Goal: Transaction & Acquisition: Purchase product/service

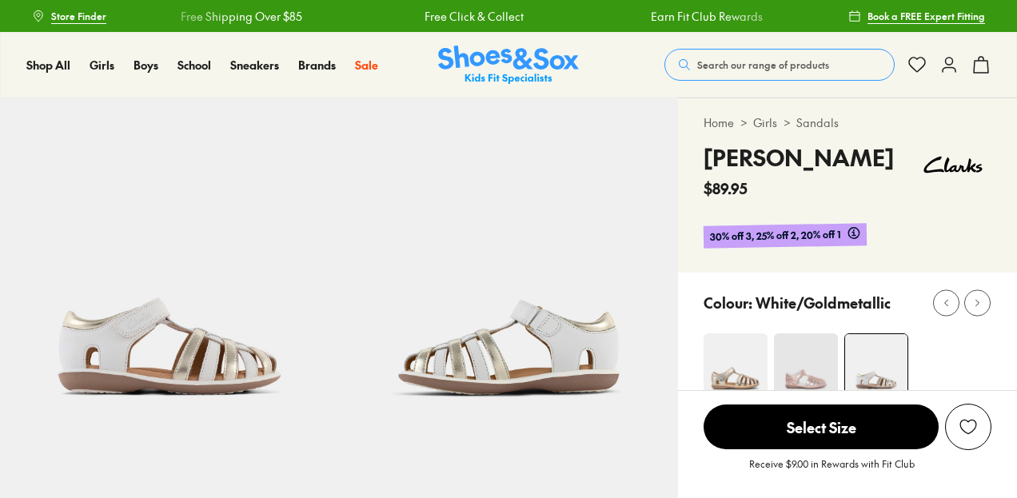
select select "*"
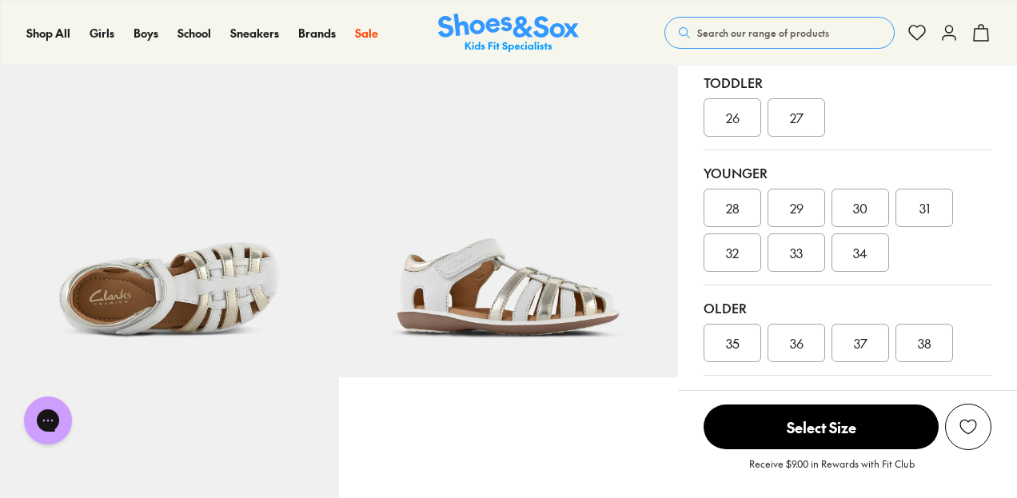
scroll to position [399, 0]
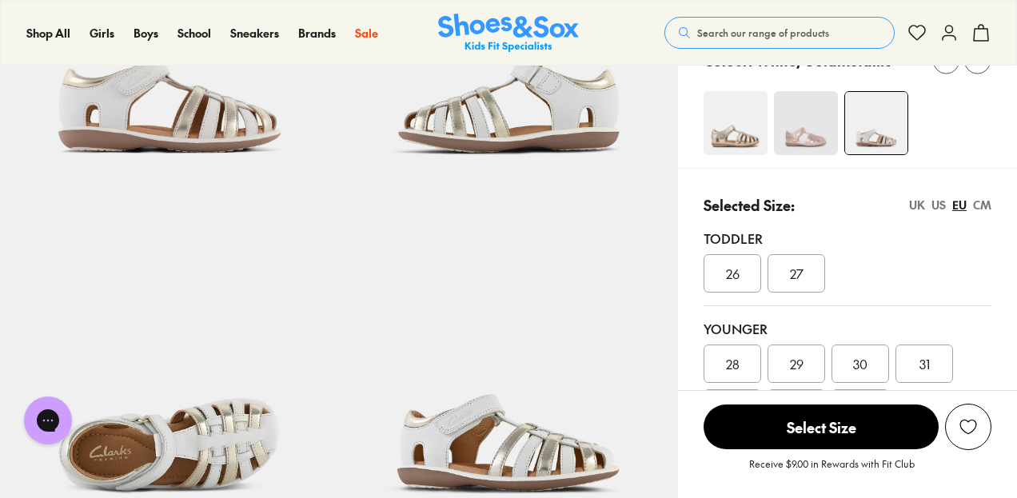
click at [982, 192] on div "Selected Size: UK US EU CM Toddler 26 27 Younger 28 29 30 31 32 33 34 Older 35 …" at bounding box center [847, 356] width 339 height 377
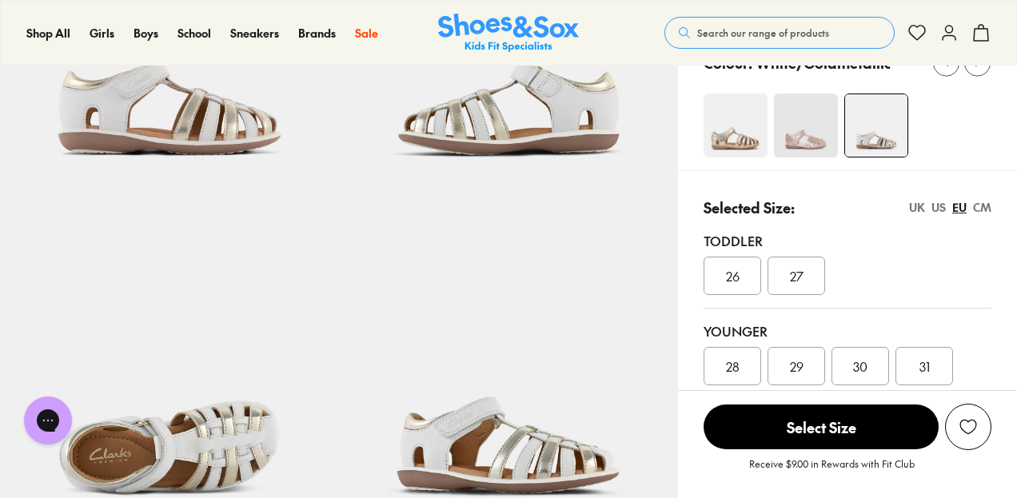
click at [982, 201] on div "CM" at bounding box center [982, 207] width 18 height 17
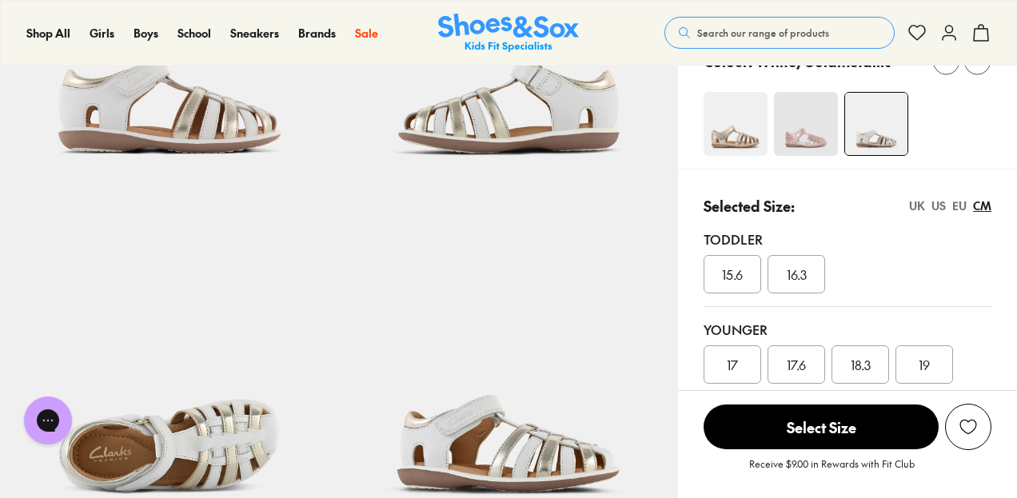
scroll to position [240, 0]
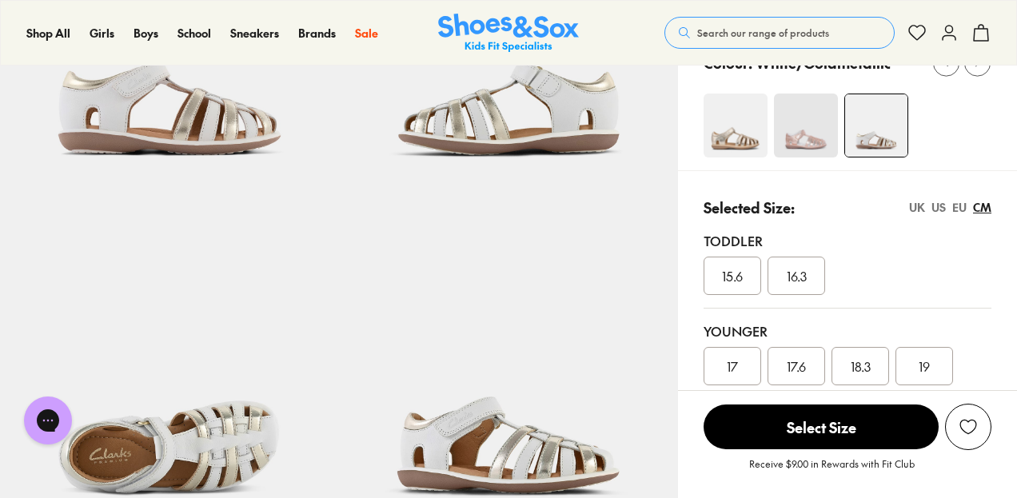
click at [952, 205] on div "EU" at bounding box center [959, 207] width 14 height 17
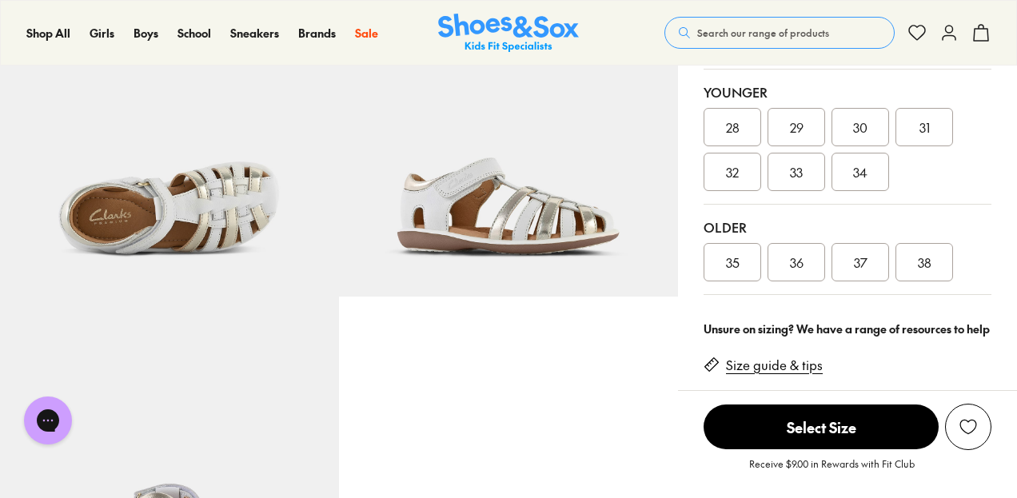
scroll to position [480, 0]
click at [865, 184] on div "34" at bounding box center [861, 171] width 58 height 38
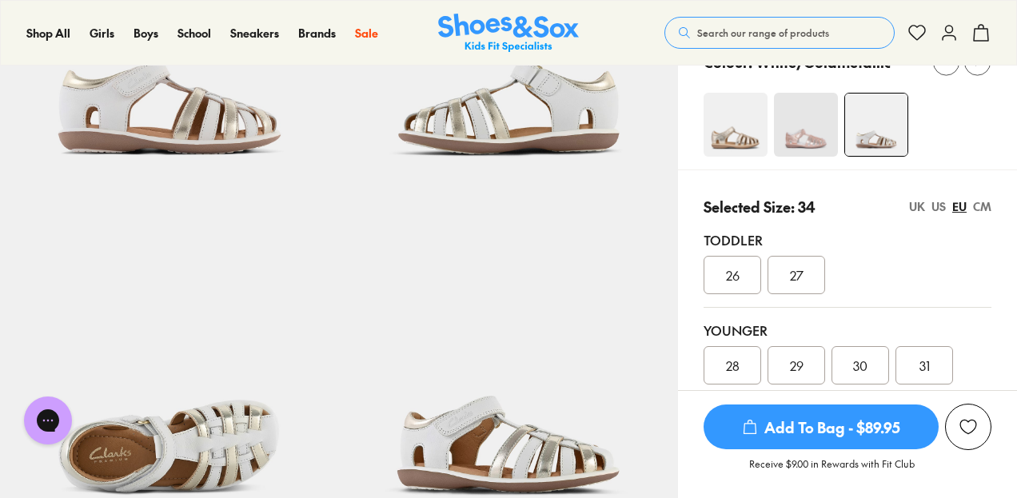
scroll to position [240, 0]
click at [981, 205] on div "CM" at bounding box center [982, 207] width 18 height 17
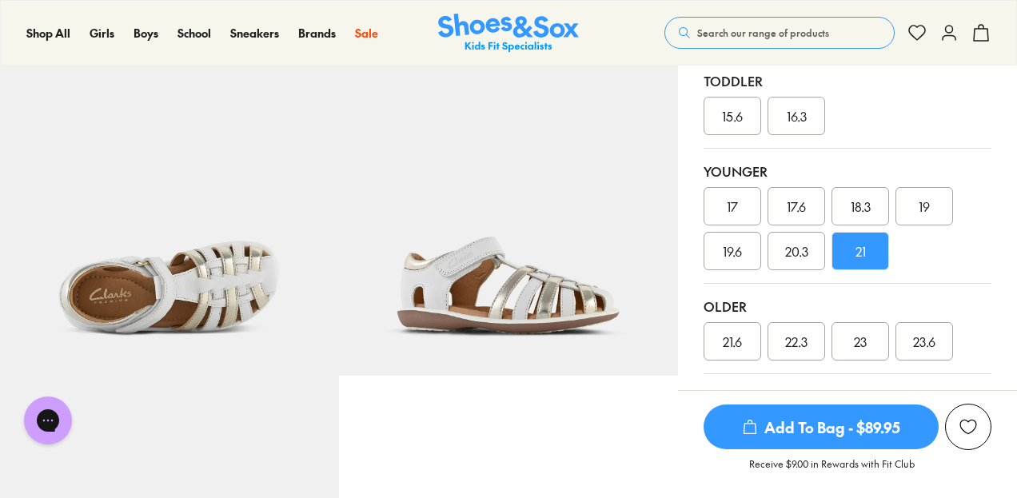
scroll to position [333, 0]
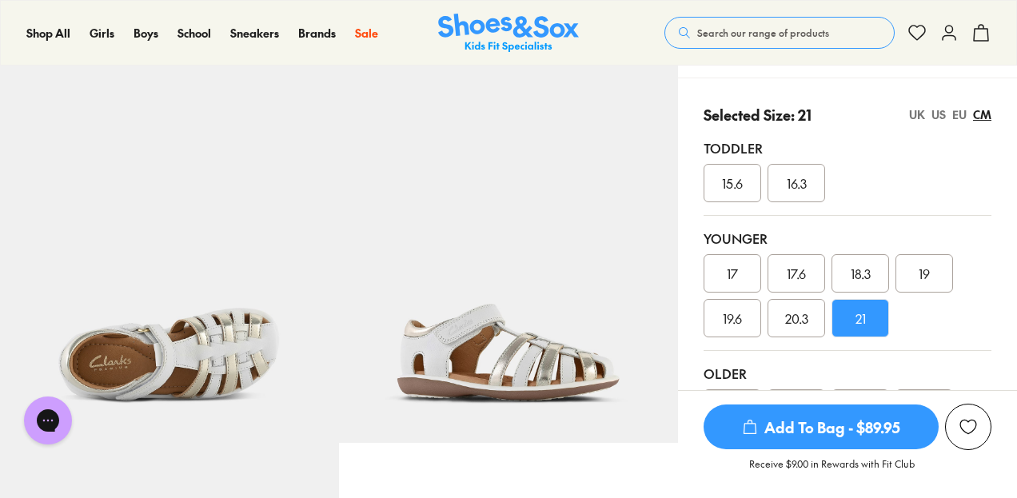
click at [940, 106] on div "US" at bounding box center [939, 114] width 14 height 17
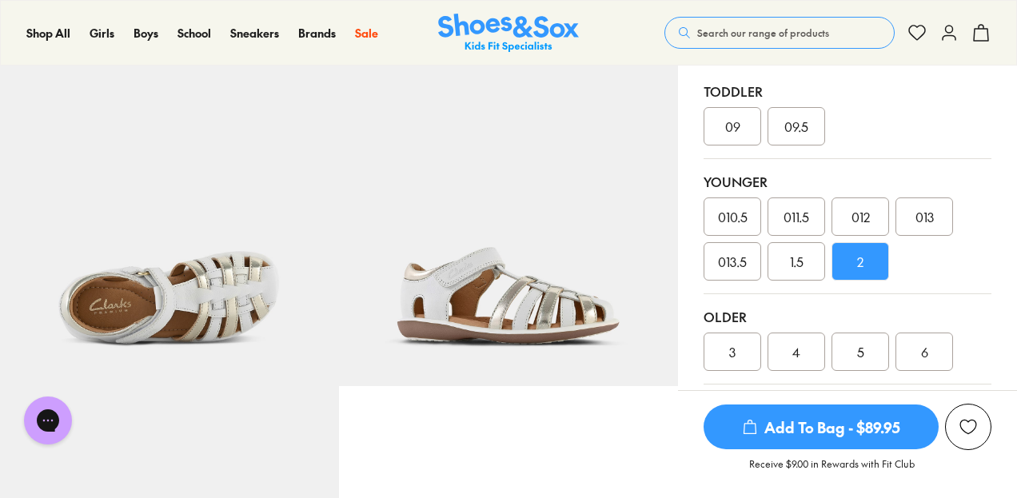
scroll to position [371, 0]
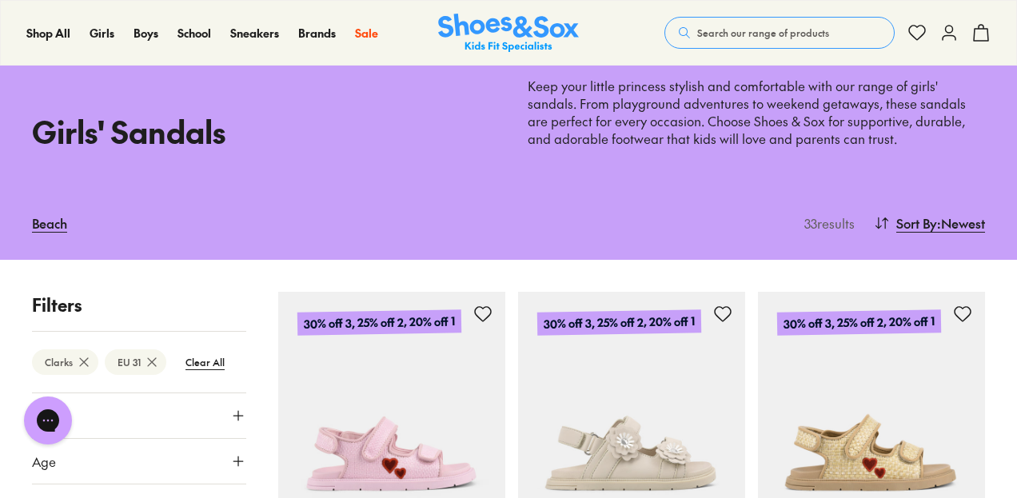
scroll to position [51, 0]
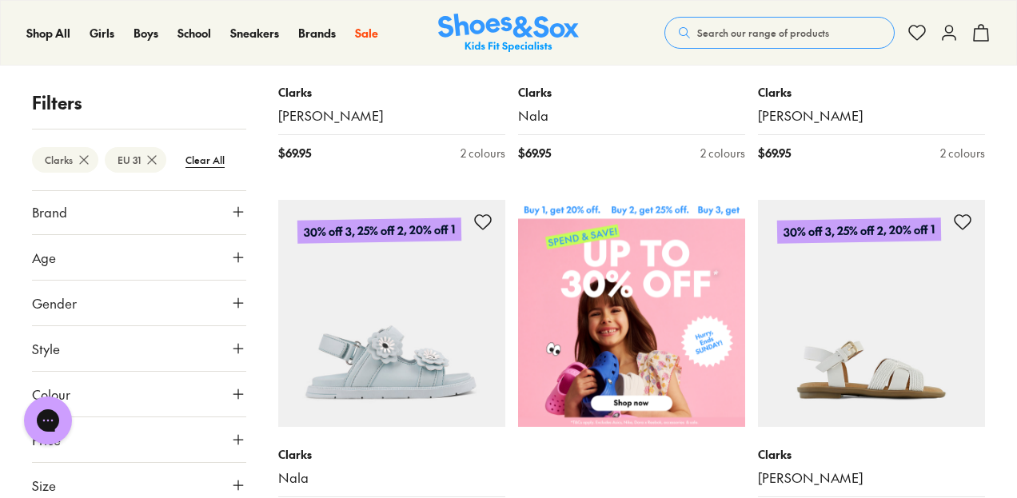
scroll to position [517, 0]
click at [511, 23] on img at bounding box center [508, 33] width 141 height 39
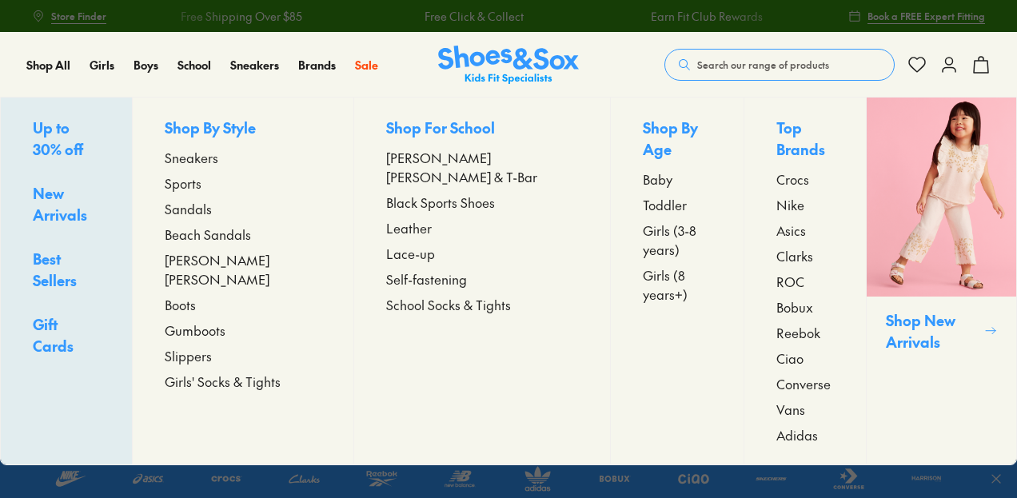
click at [219, 237] on span "Beach Sandals" at bounding box center [208, 234] width 86 height 19
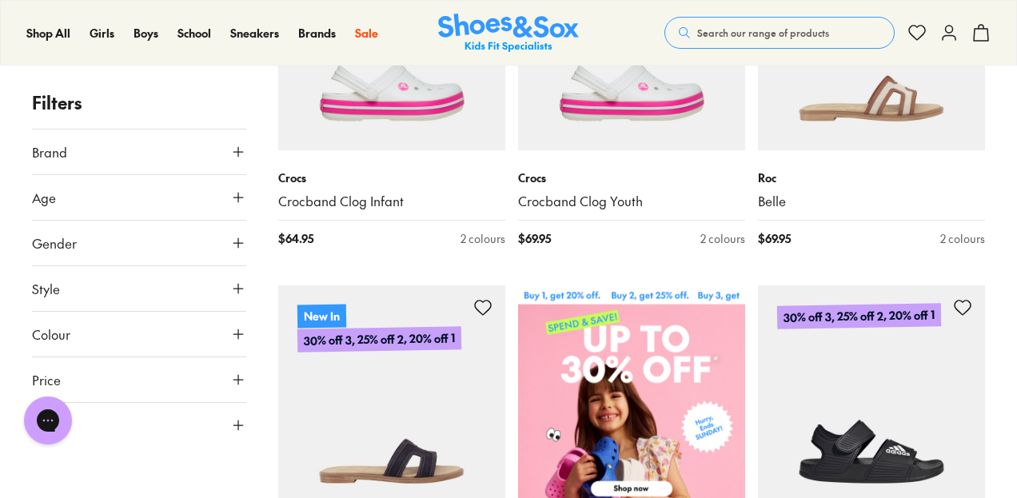
click at [126, 145] on button "Brand" at bounding box center [139, 152] width 214 height 45
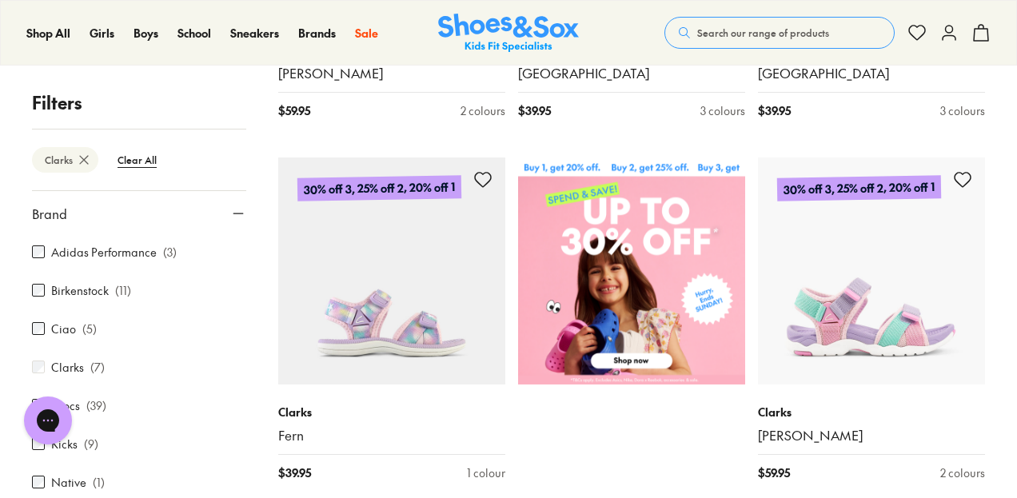
scroll to position [523, 0]
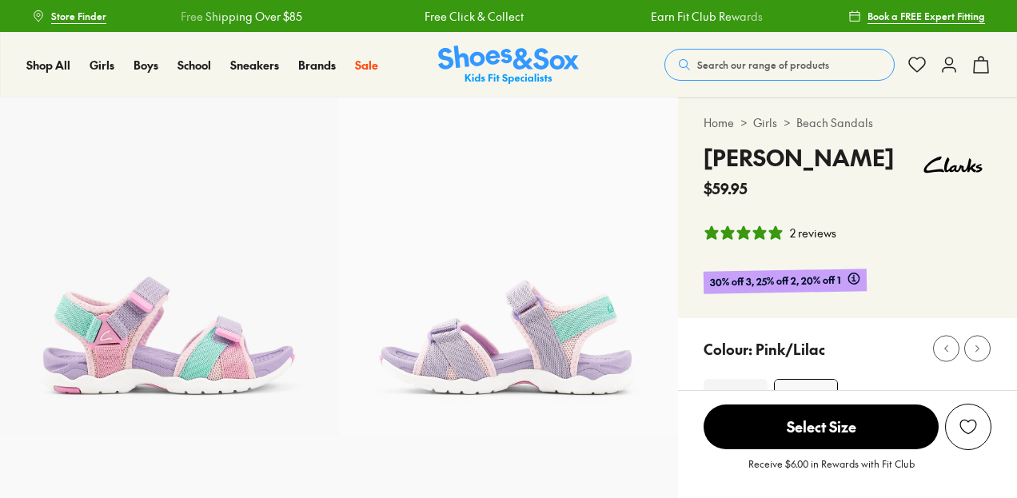
select select "*"
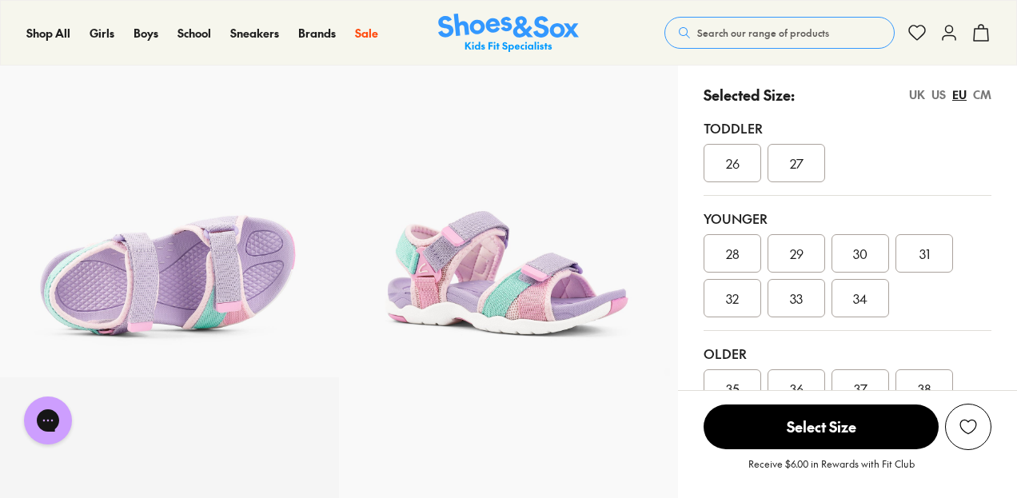
scroll to position [399, 0]
click at [987, 98] on div "CM" at bounding box center [982, 94] width 18 height 17
click at [723, 373] on div "21.6" at bounding box center [733, 388] width 58 height 38
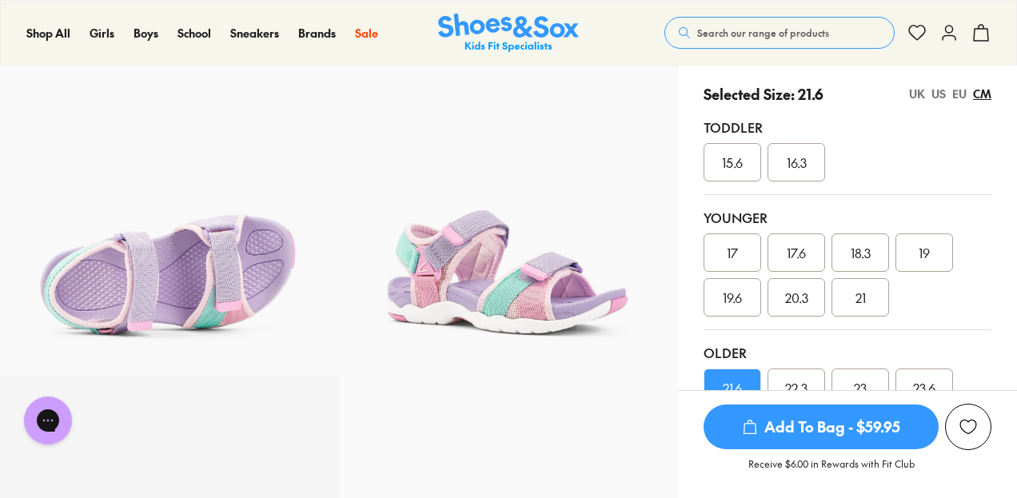
click at [961, 95] on div "EU" at bounding box center [959, 94] width 14 height 17
click at [849, 301] on div "34" at bounding box center [861, 297] width 58 height 38
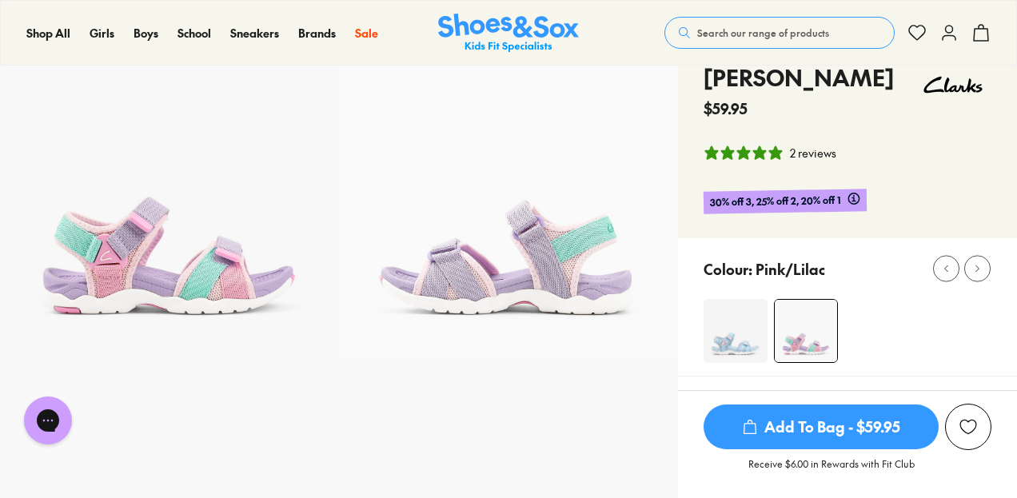
scroll to position [80, 0]
